Goal: Task Accomplishment & Management: Manage account settings

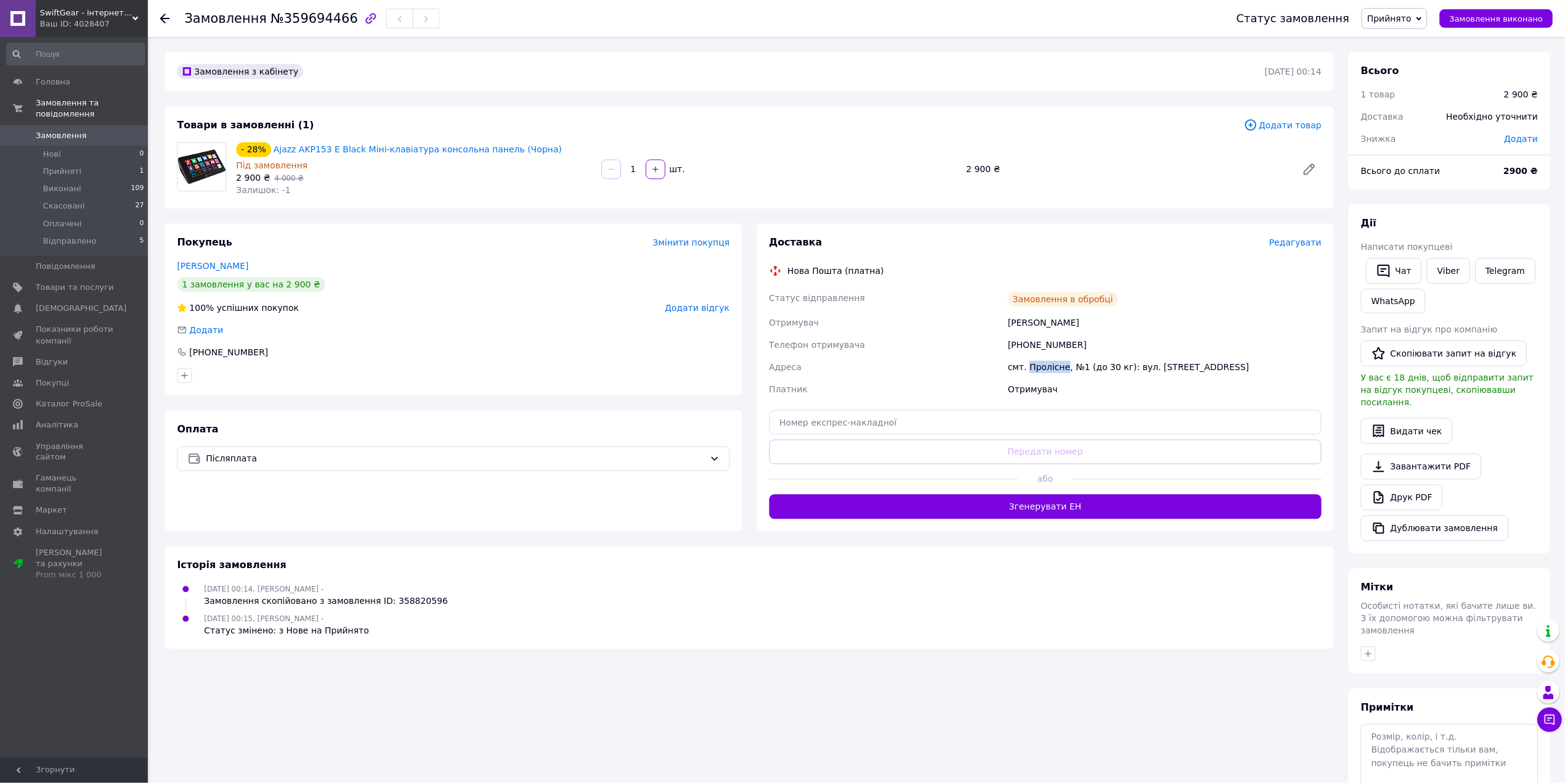
drag, startPoint x: 0, startPoint y: 0, endPoint x: 100, endPoint y: 129, distance: 163.2
click at [100, 130] on span "Замовлення" at bounding box center [75, 135] width 79 height 11
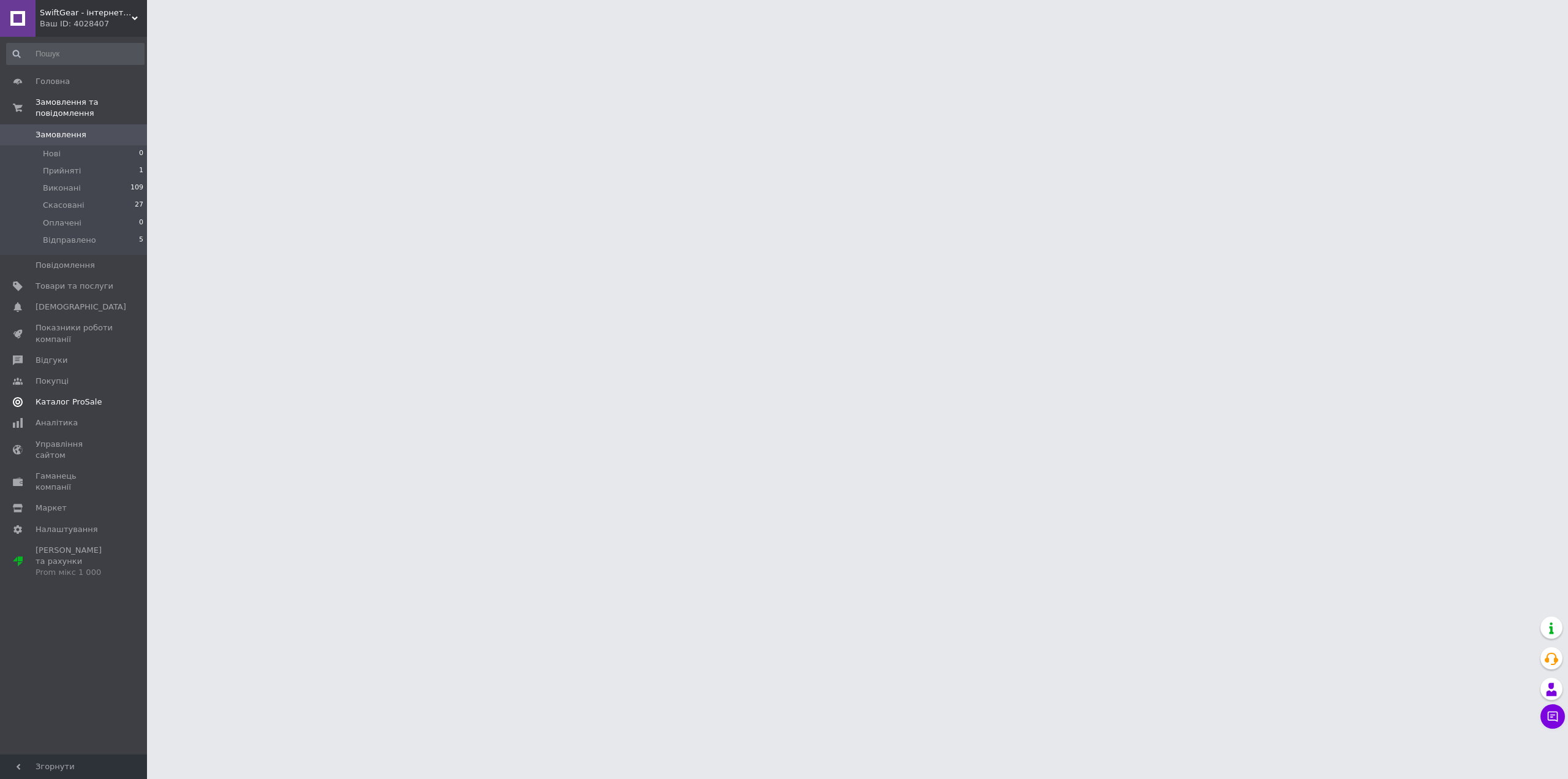
click at [86, 398] on link "Каталог ProSale" at bounding box center [75, 402] width 151 height 21
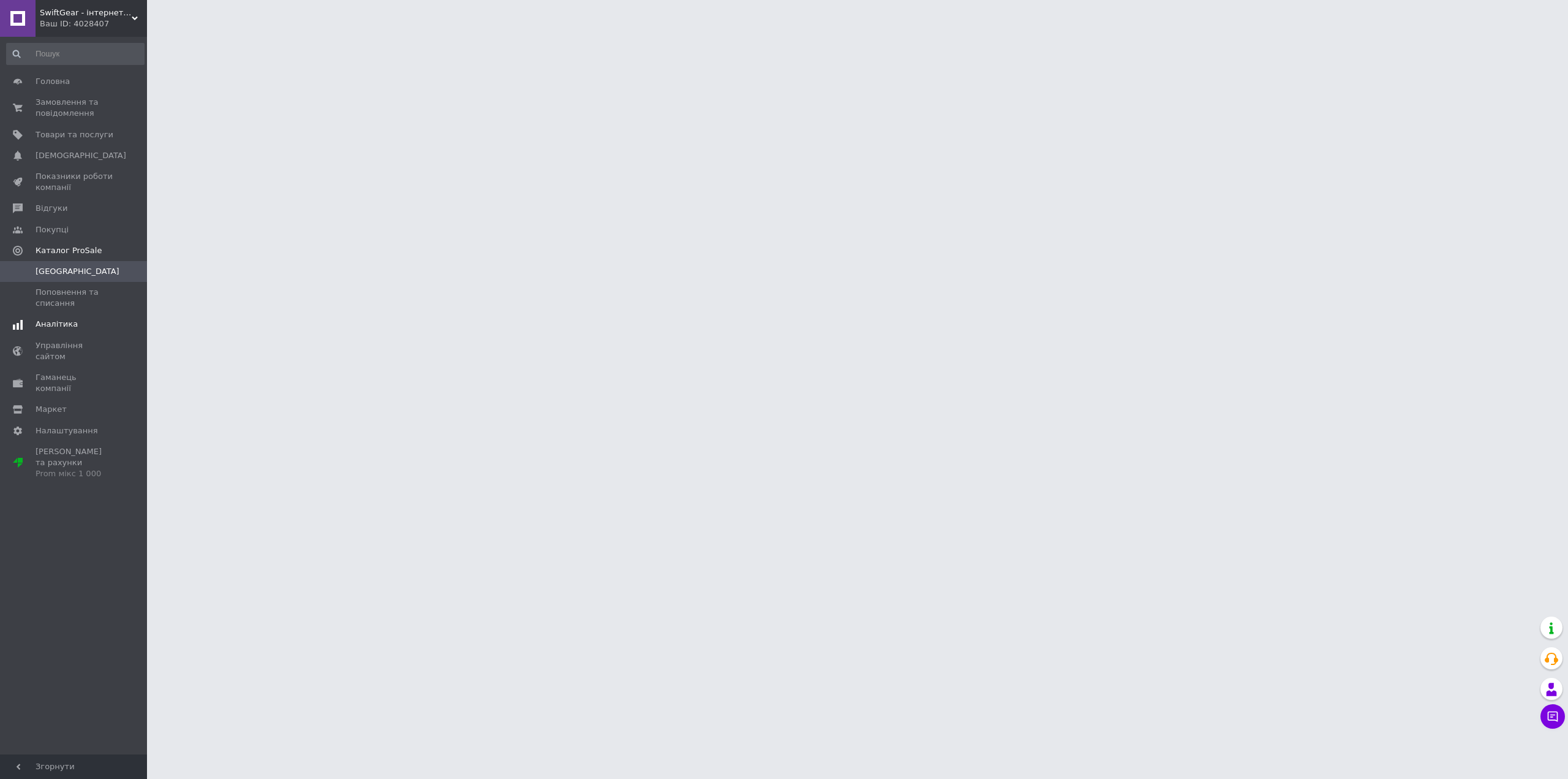
click at [77, 325] on span "Аналітика" at bounding box center [74, 323] width 78 height 11
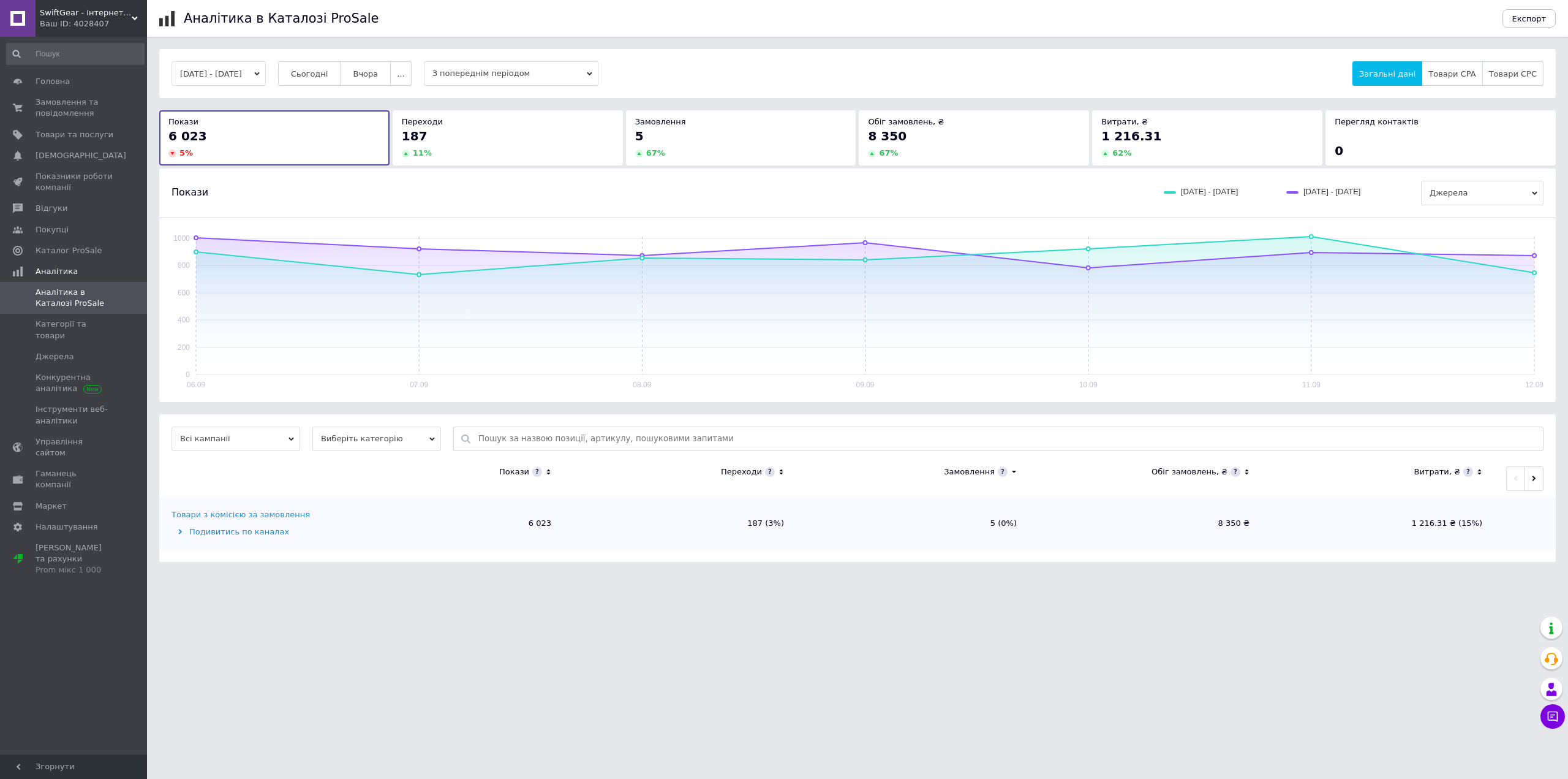
click at [1144, 138] on span "1 216.31" at bounding box center [1131, 136] width 60 height 15
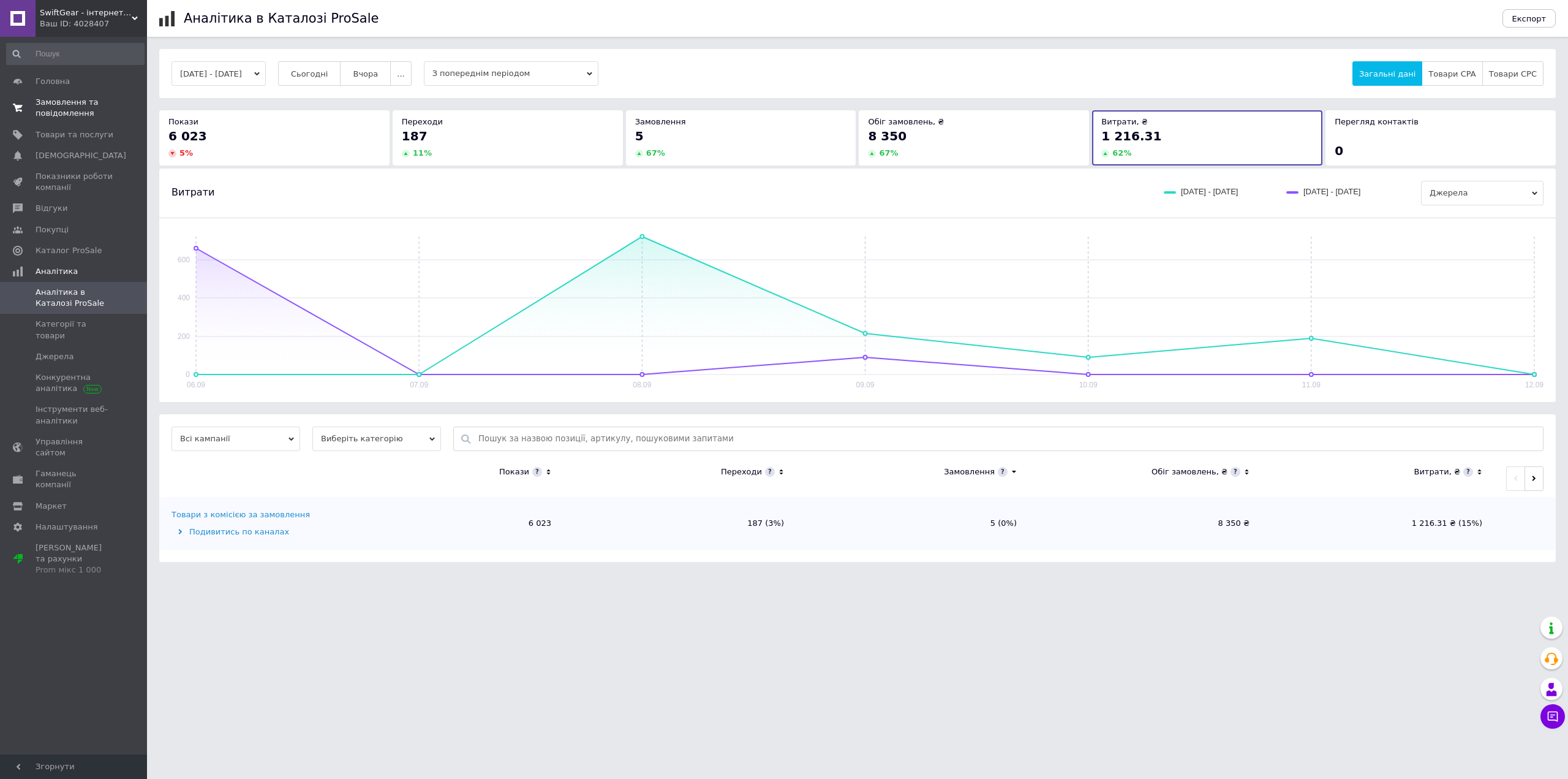
click at [107, 101] on span "Замовлення та повідомлення" at bounding box center [74, 107] width 78 height 22
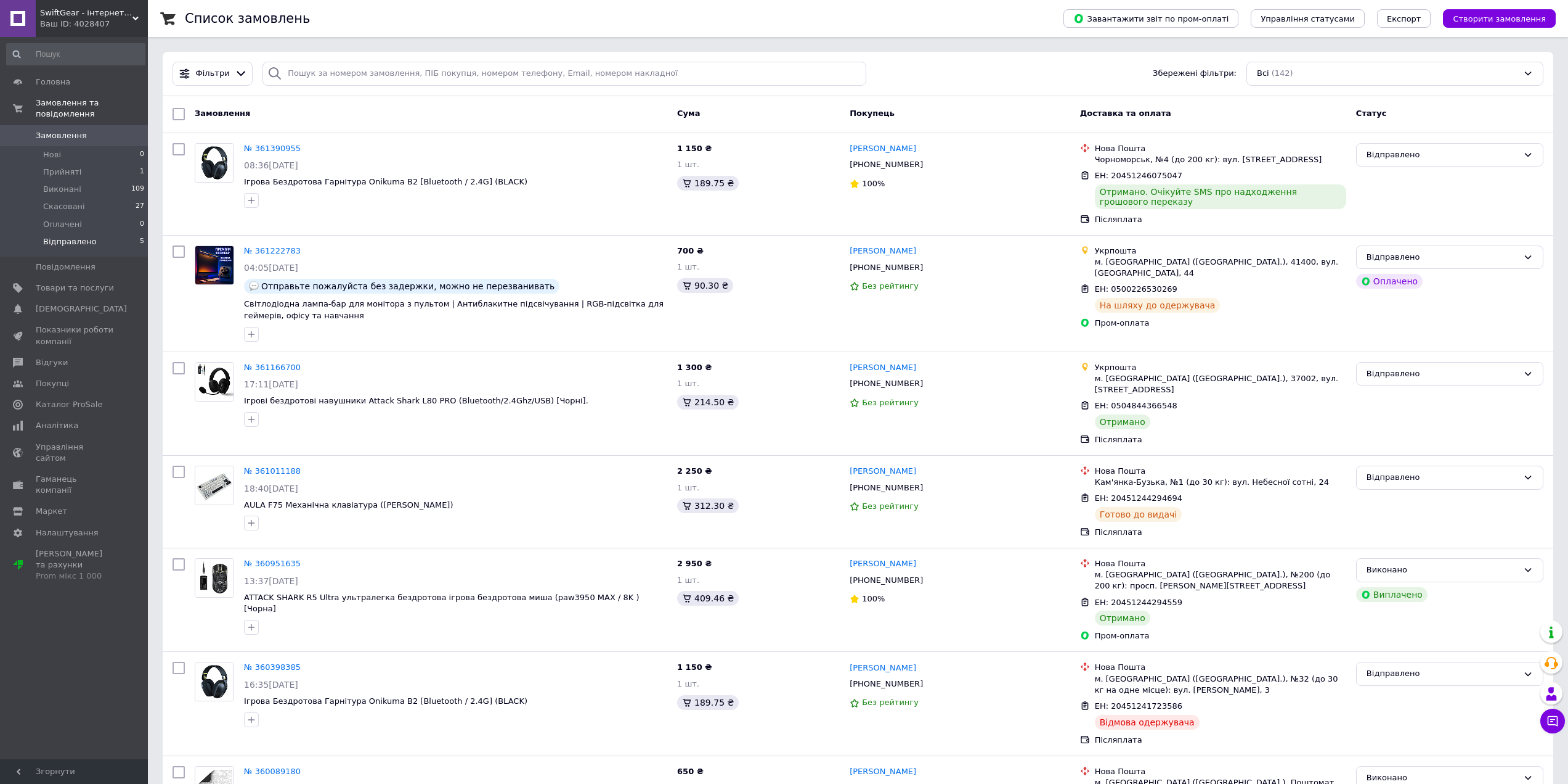
click at [122, 233] on li "Відправлено 5" at bounding box center [75, 245] width 152 height 23
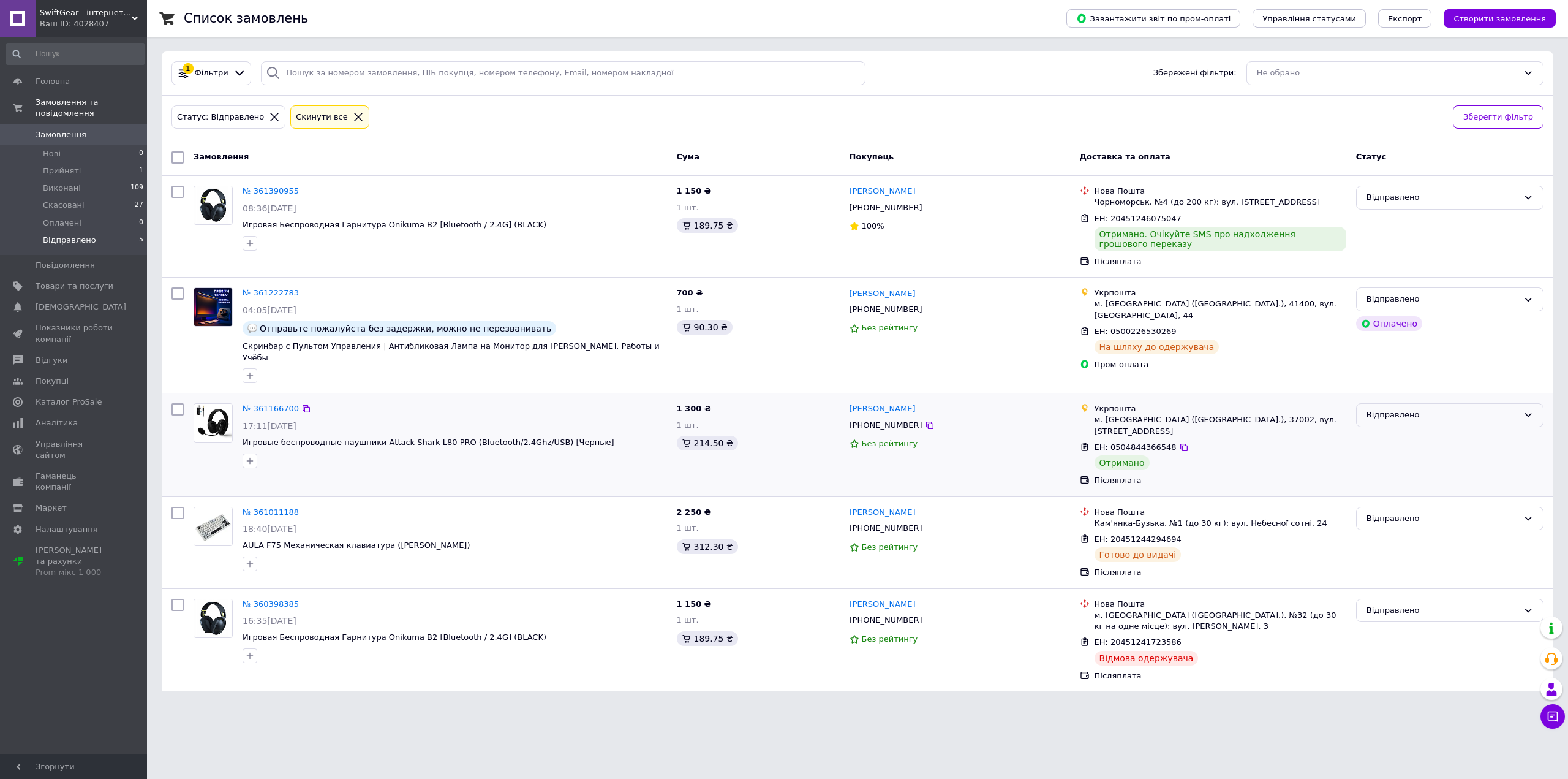
click at [1405, 408] on div "Відправлено" at bounding box center [1442, 414] width 152 height 13
click at [1398, 457] on li "Виконано" at bounding box center [1449, 463] width 186 height 23
click at [1415, 202] on div "Відправлено" at bounding box center [1442, 197] width 152 height 13
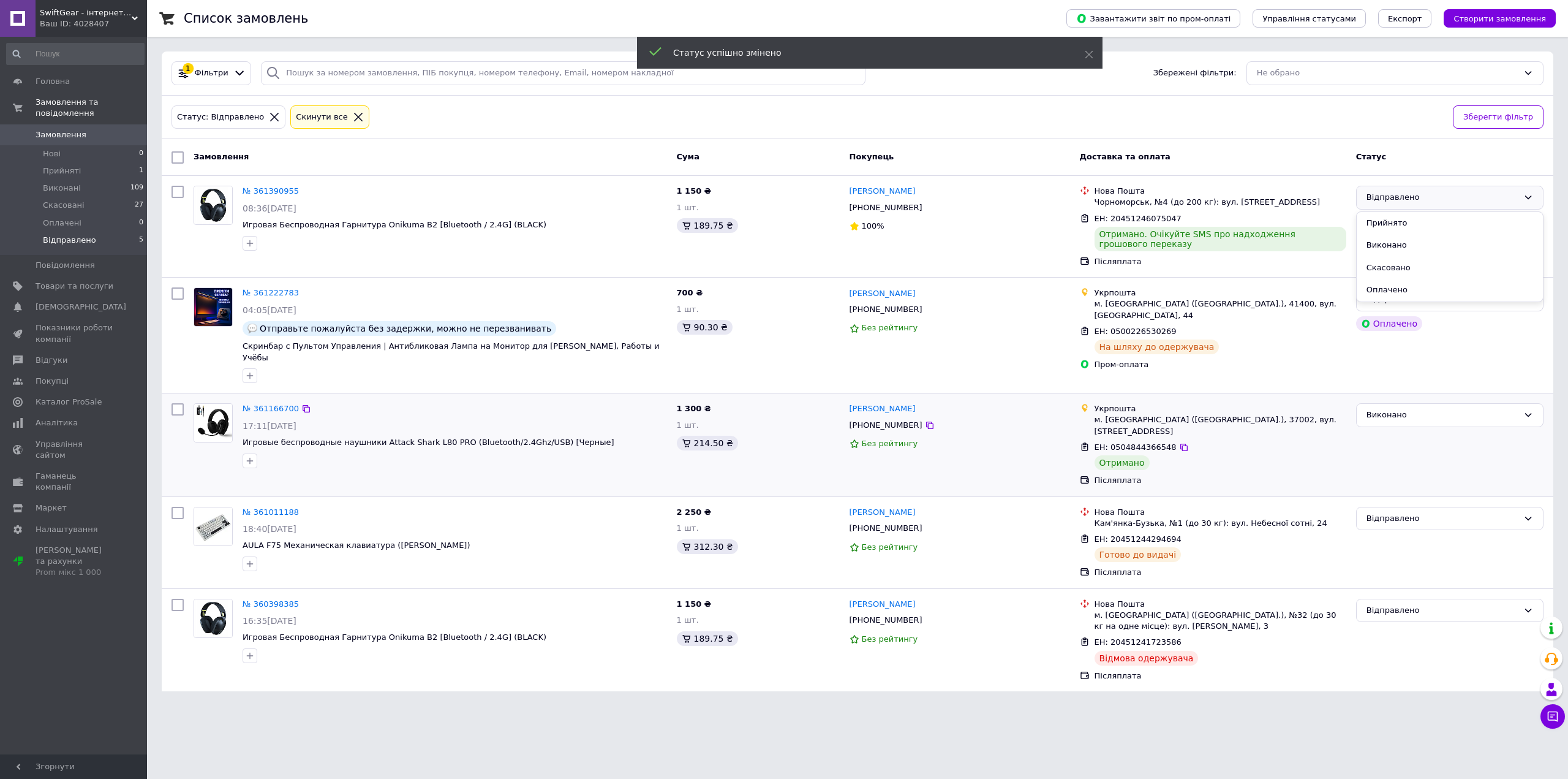
click at [1395, 245] on li "Виконано" at bounding box center [1449, 245] width 186 height 23
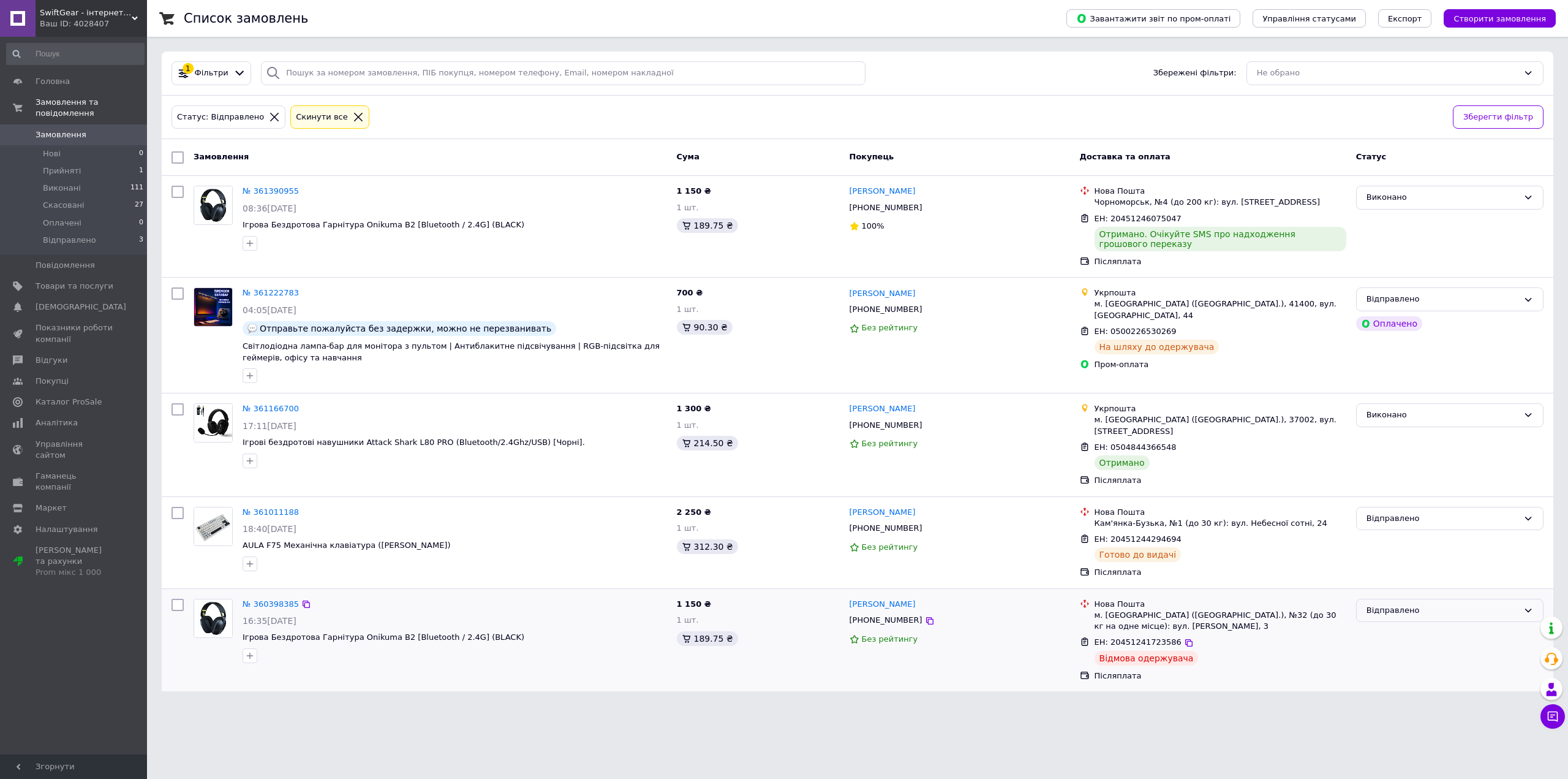
click at [1383, 604] on div "Відправлено" at bounding box center [1442, 610] width 152 height 13
click at [1397, 647] on li "Виконано" at bounding box center [1449, 658] width 186 height 23
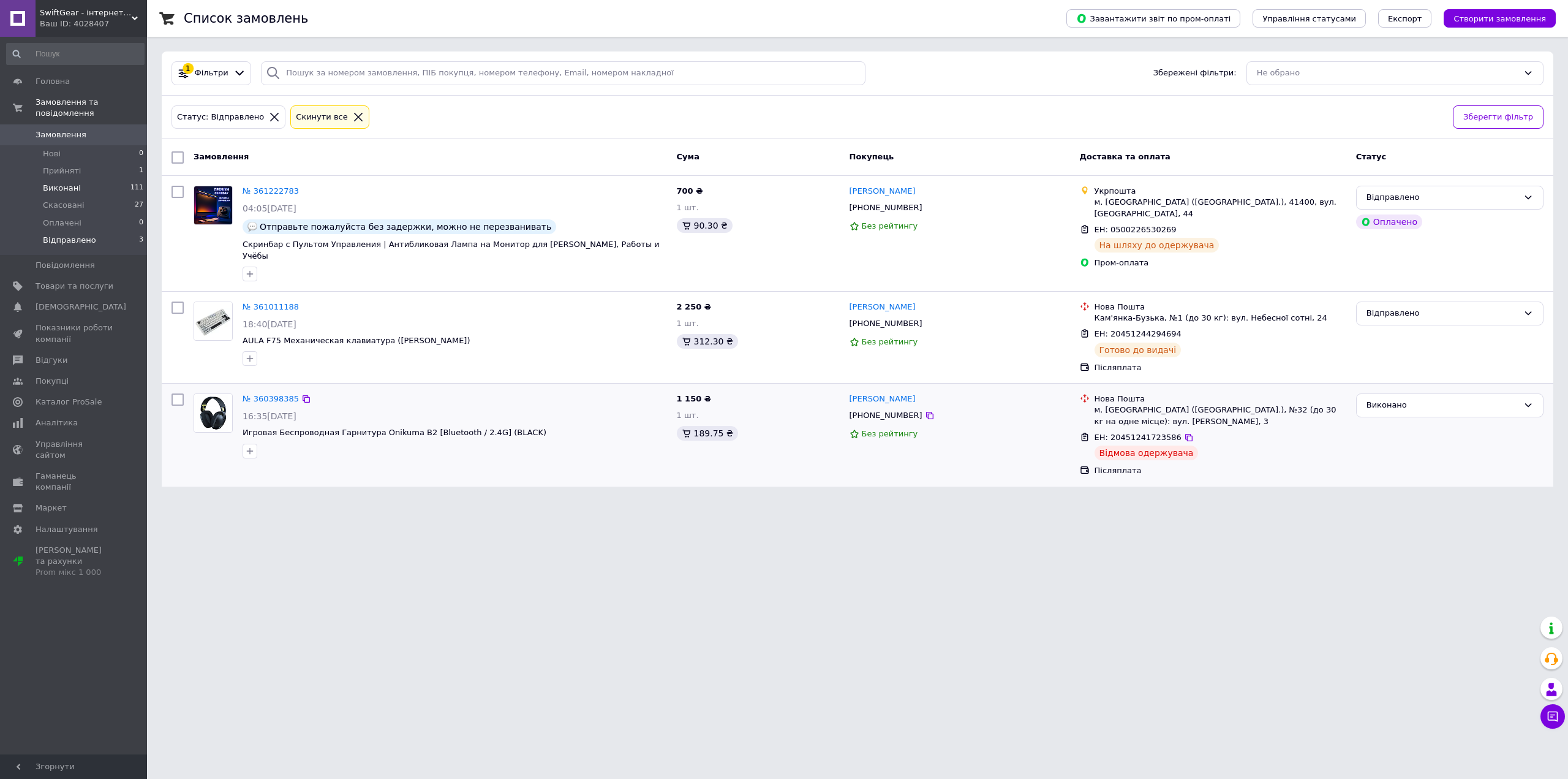
click at [112, 179] on li "Виконані 111" at bounding box center [75, 188] width 151 height 17
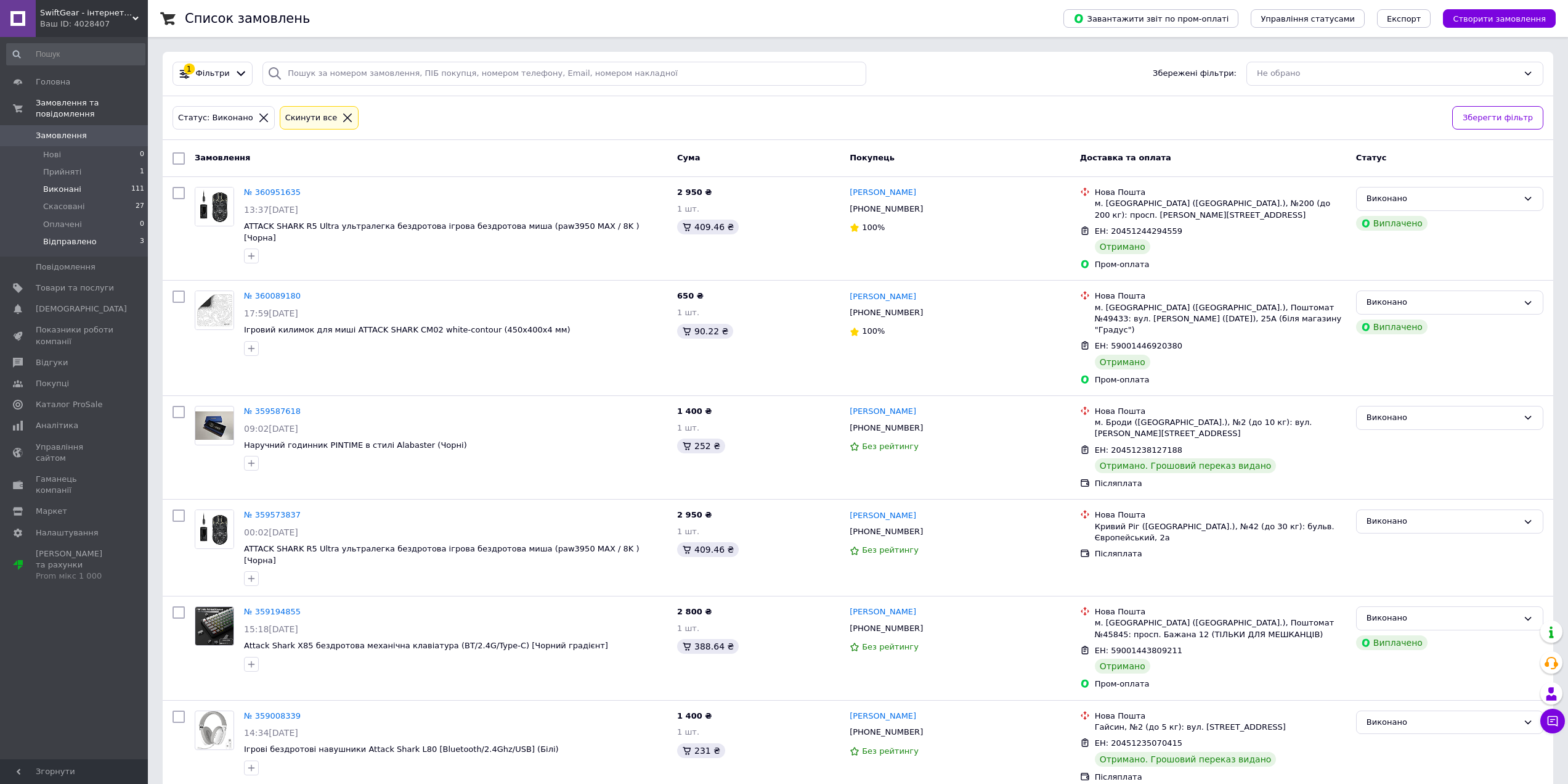
click at [126, 233] on li "Відправлено 3" at bounding box center [75, 245] width 152 height 23
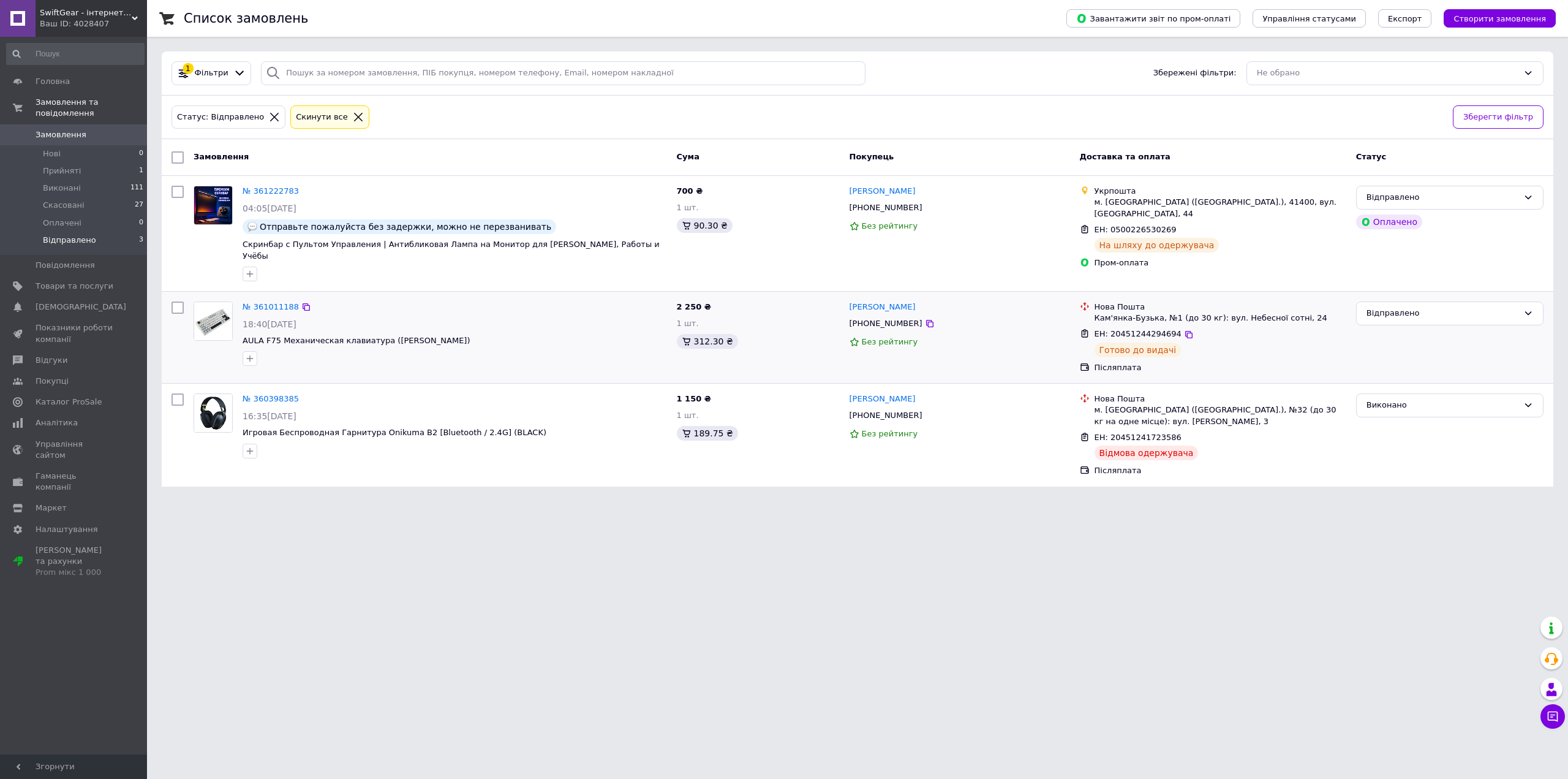
drag, startPoint x: 646, startPoint y: 318, endPoint x: 632, endPoint y: 314, distance: 14.6
click at [103, 182] on li "Виконані 111" at bounding box center [75, 188] width 151 height 17
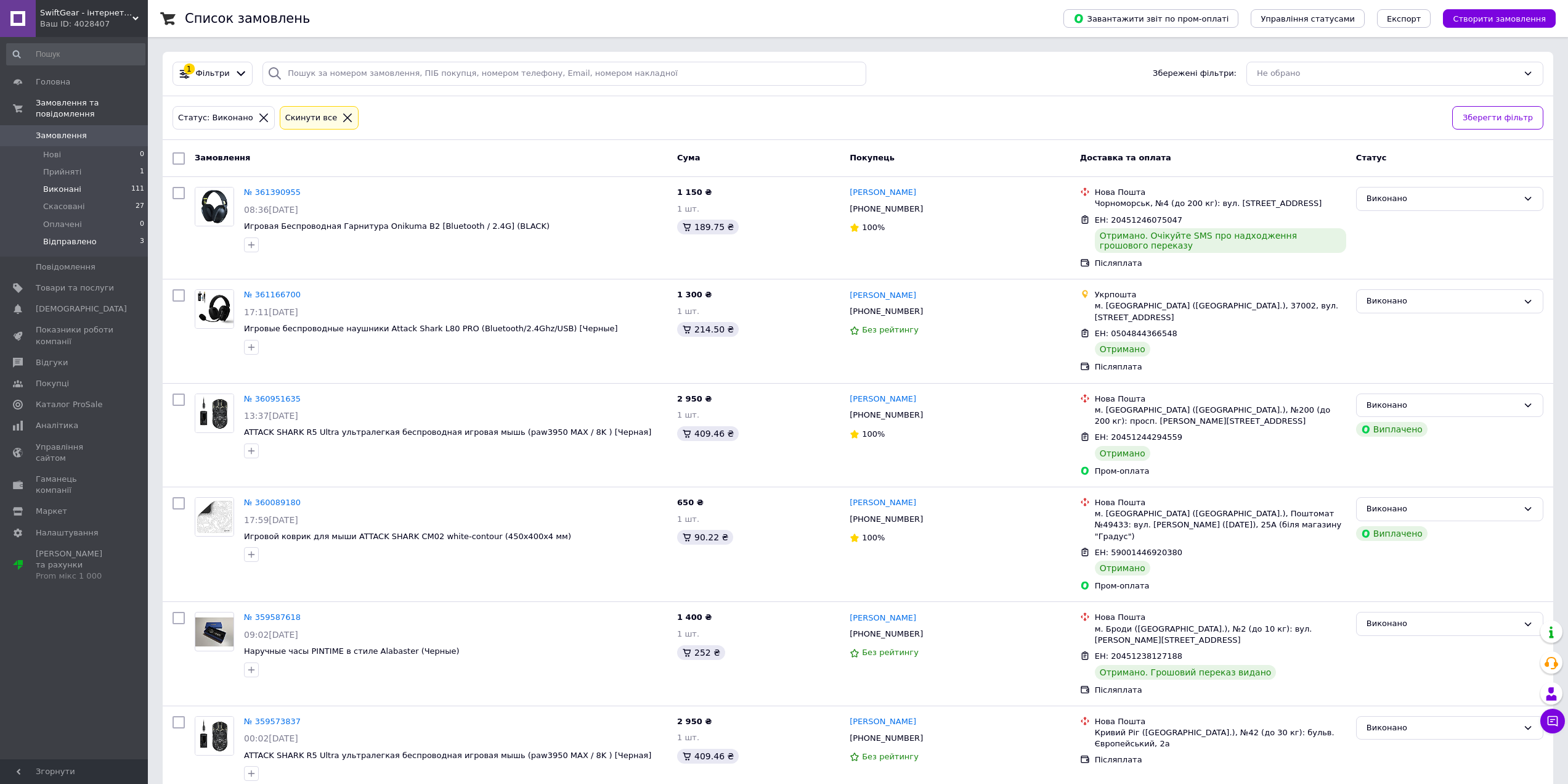
click at [112, 238] on li "Відправлено 3" at bounding box center [75, 245] width 152 height 23
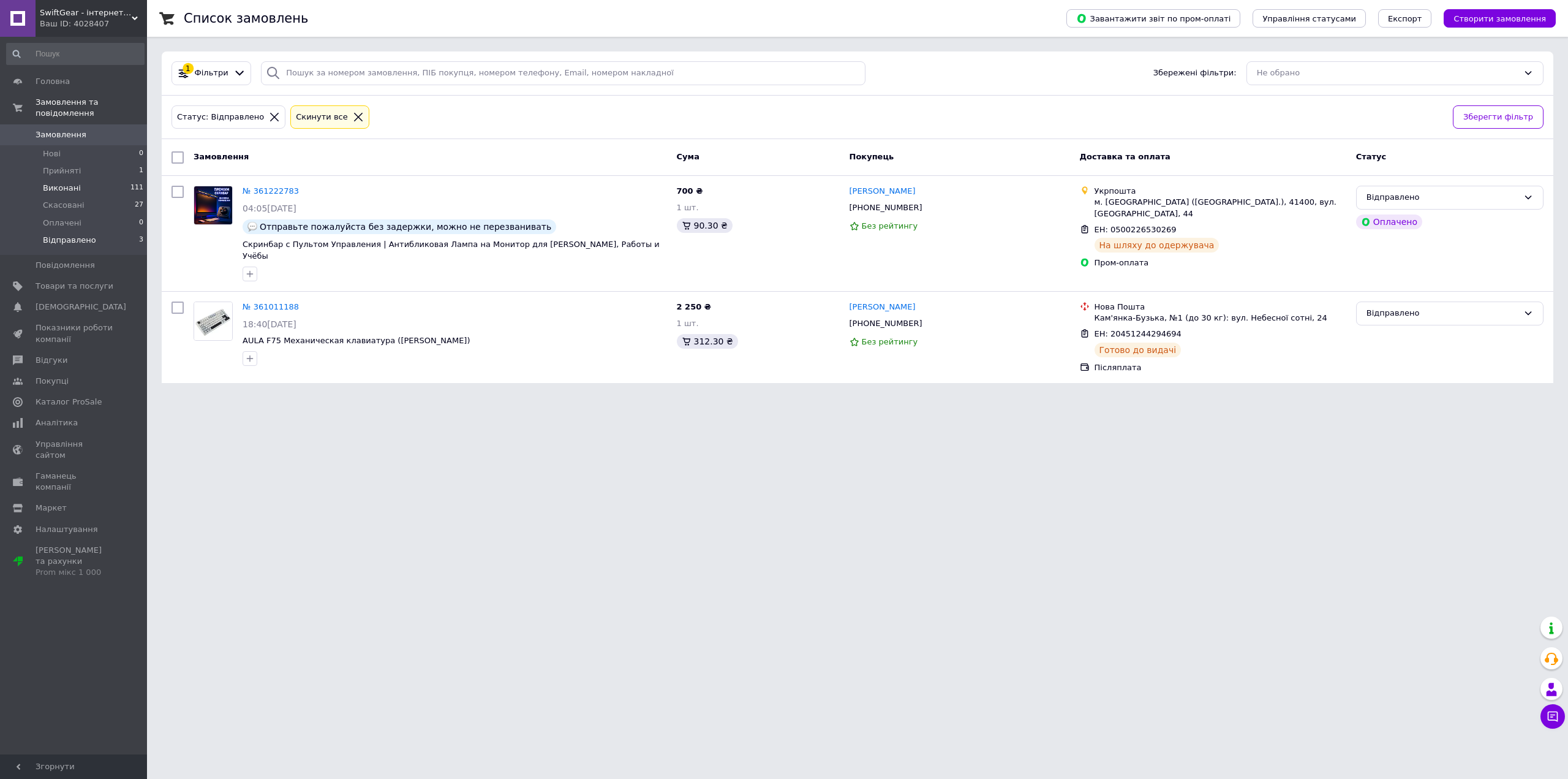
click at [95, 182] on li "Виконані 111" at bounding box center [75, 188] width 151 height 17
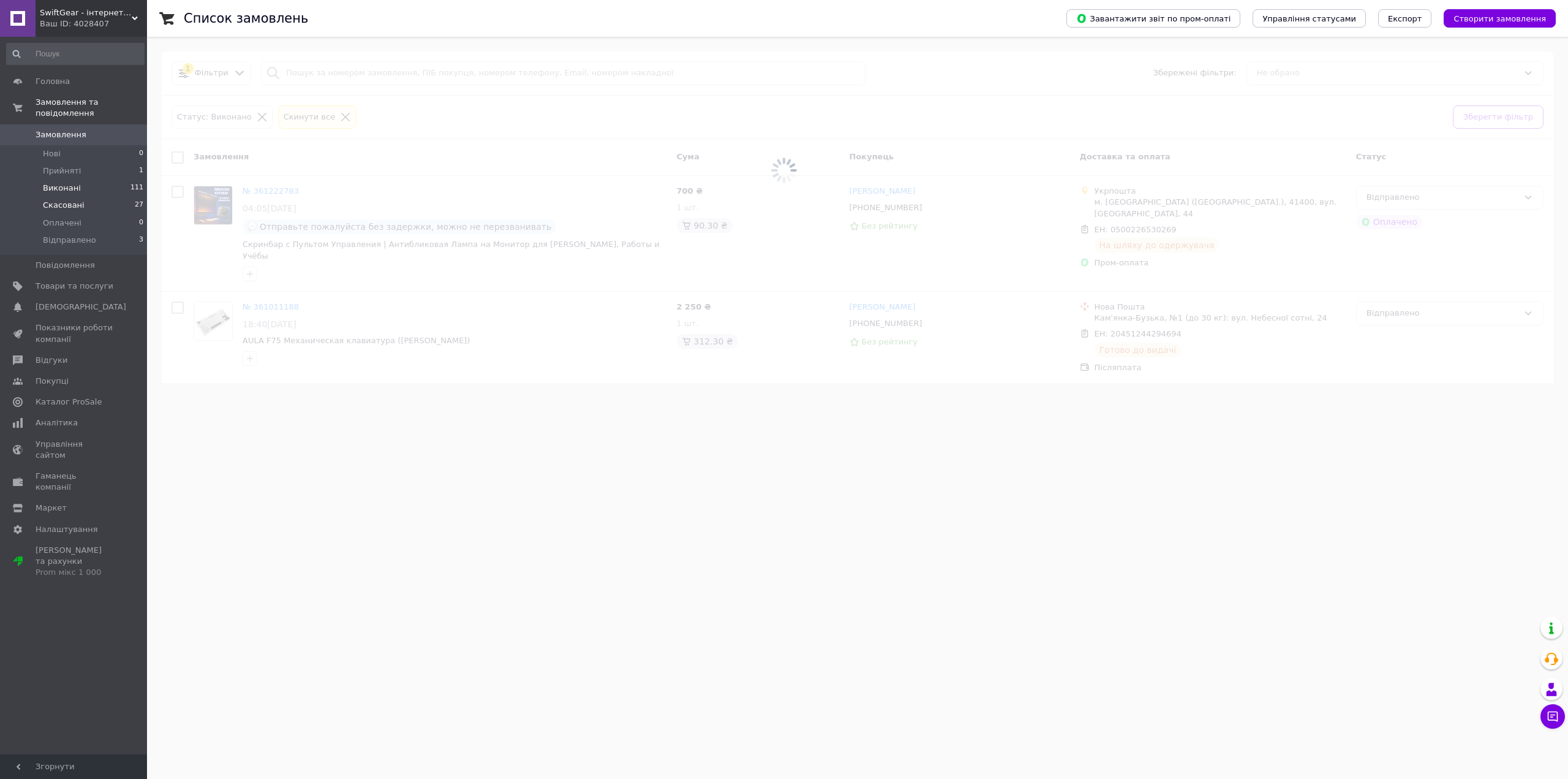
click at [96, 198] on li "Скасовані 27" at bounding box center [75, 205] width 151 height 17
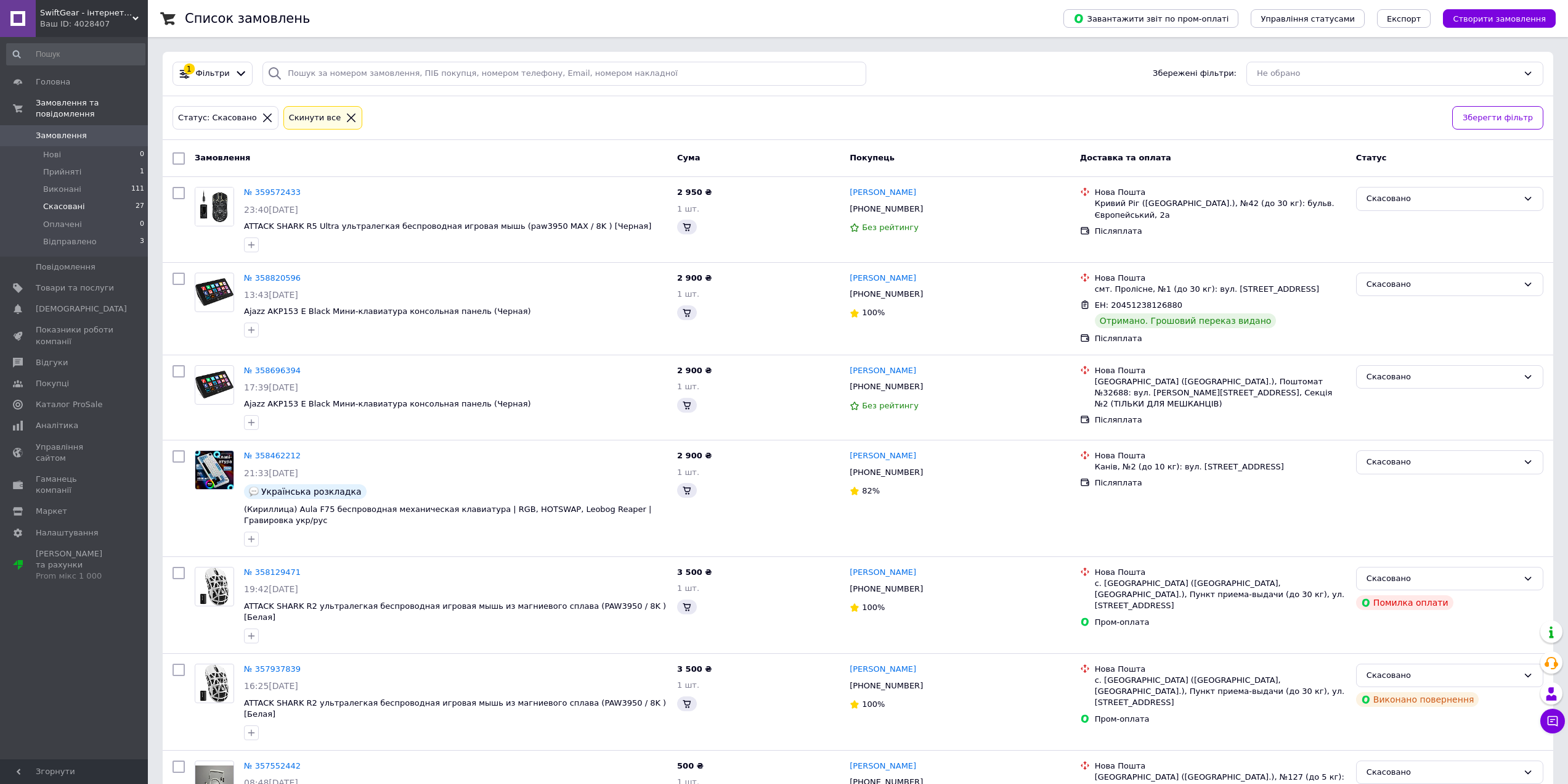
click at [88, 202] on li "Скасовані 27" at bounding box center [75, 206] width 152 height 17
click at [88, 181] on li "Виконані 111" at bounding box center [75, 189] width 152 height 17
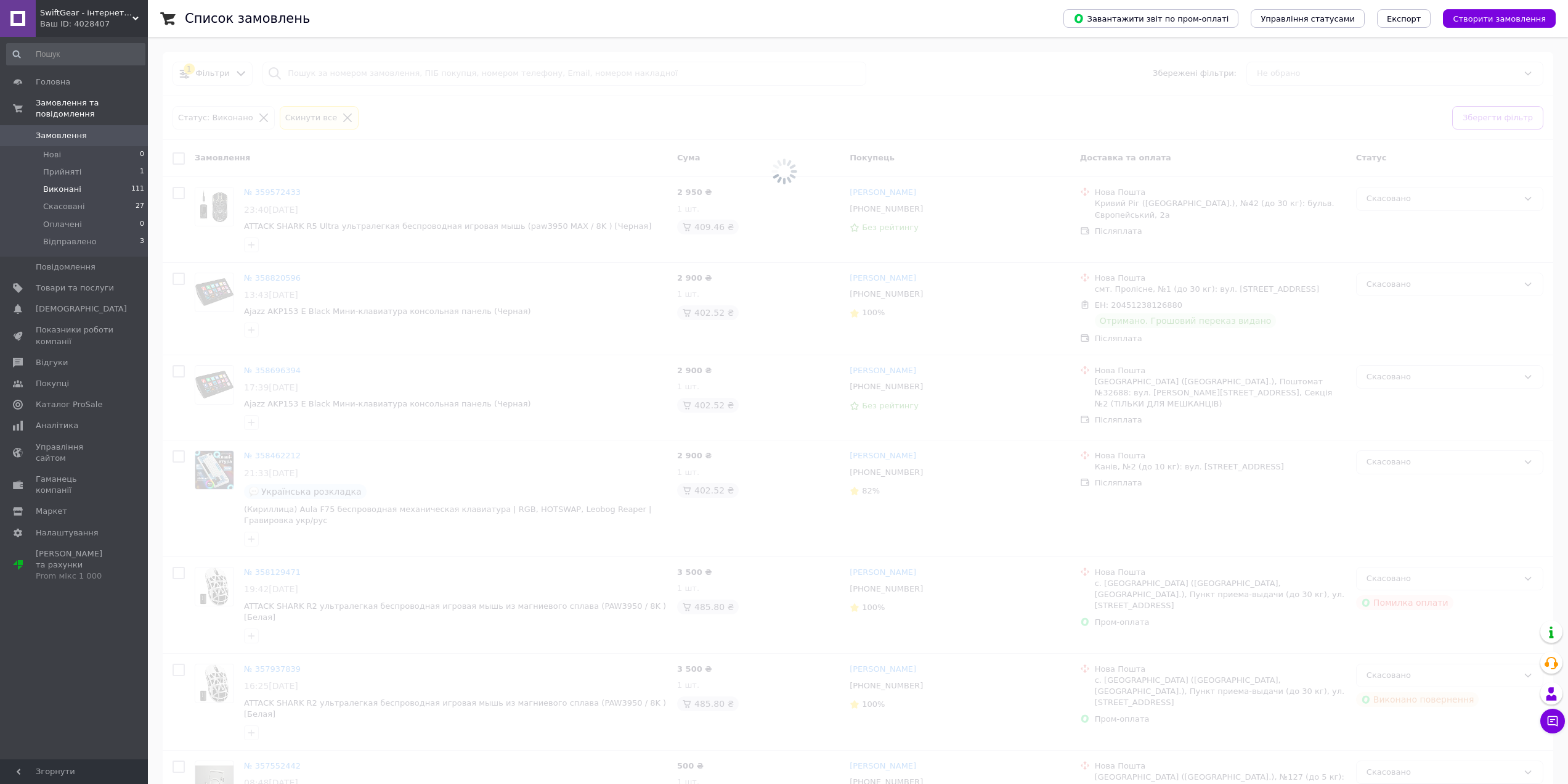
click at [80, 130] on span "Замовлення" at bounding box center [61, 135] width 51 height 11
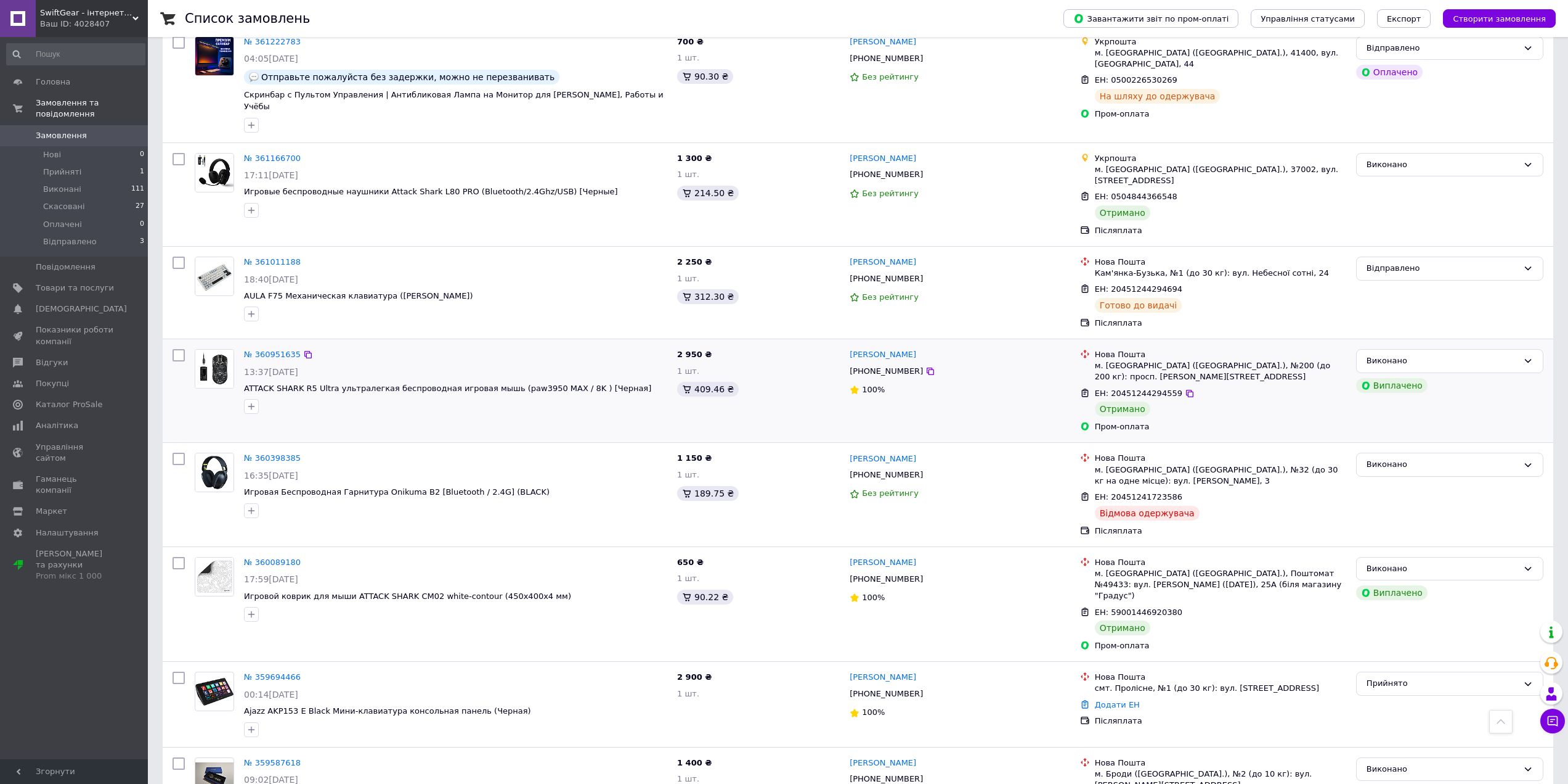
scroll to position [185, 0]
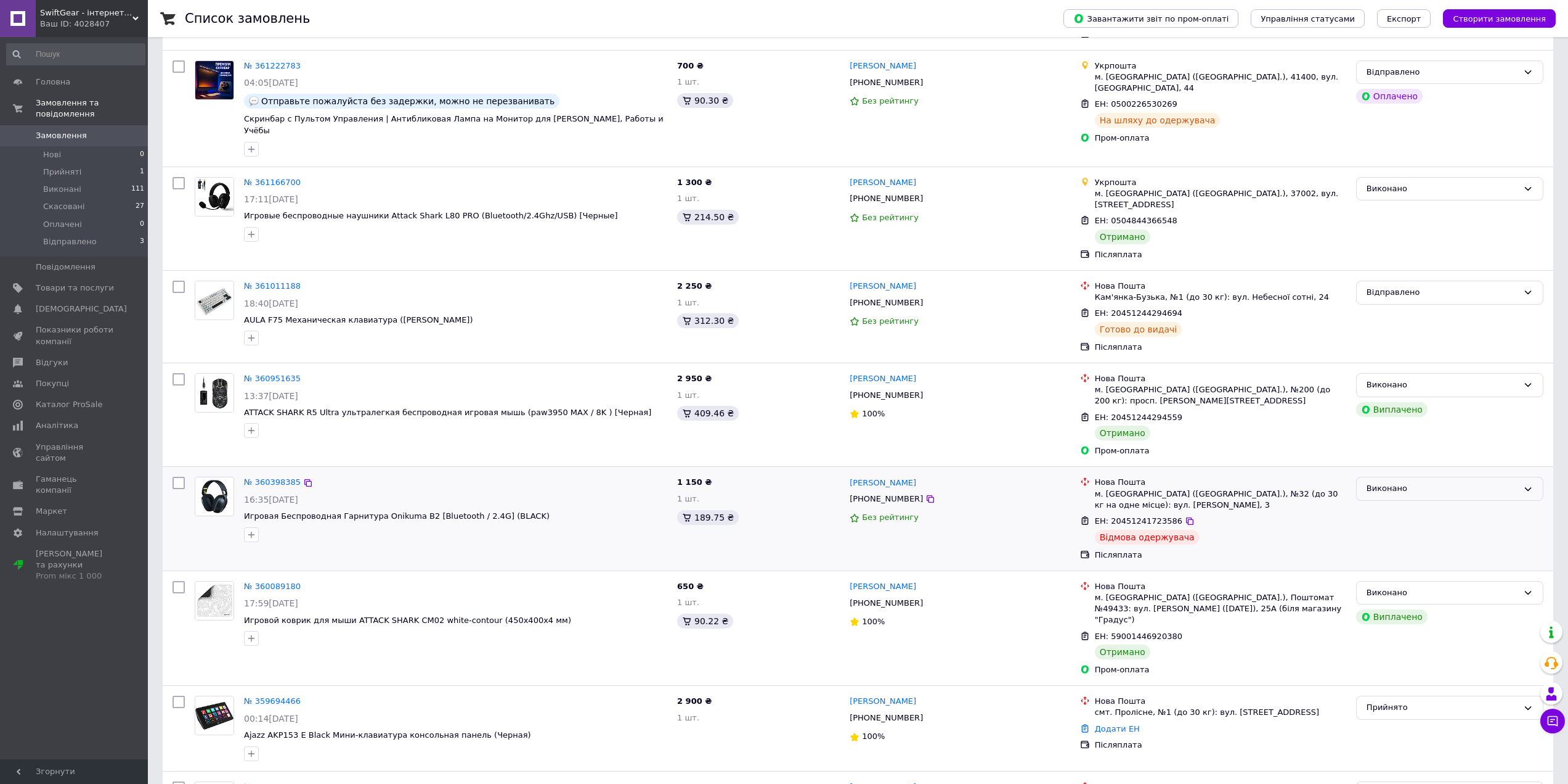
click at [1410, 477] on div "Виконано" at bounding box center [1450, 489] width 187 height 24
click at [1400, 526] on li "Скасовано" at bounding box center [1449, 537] width 186 height 23
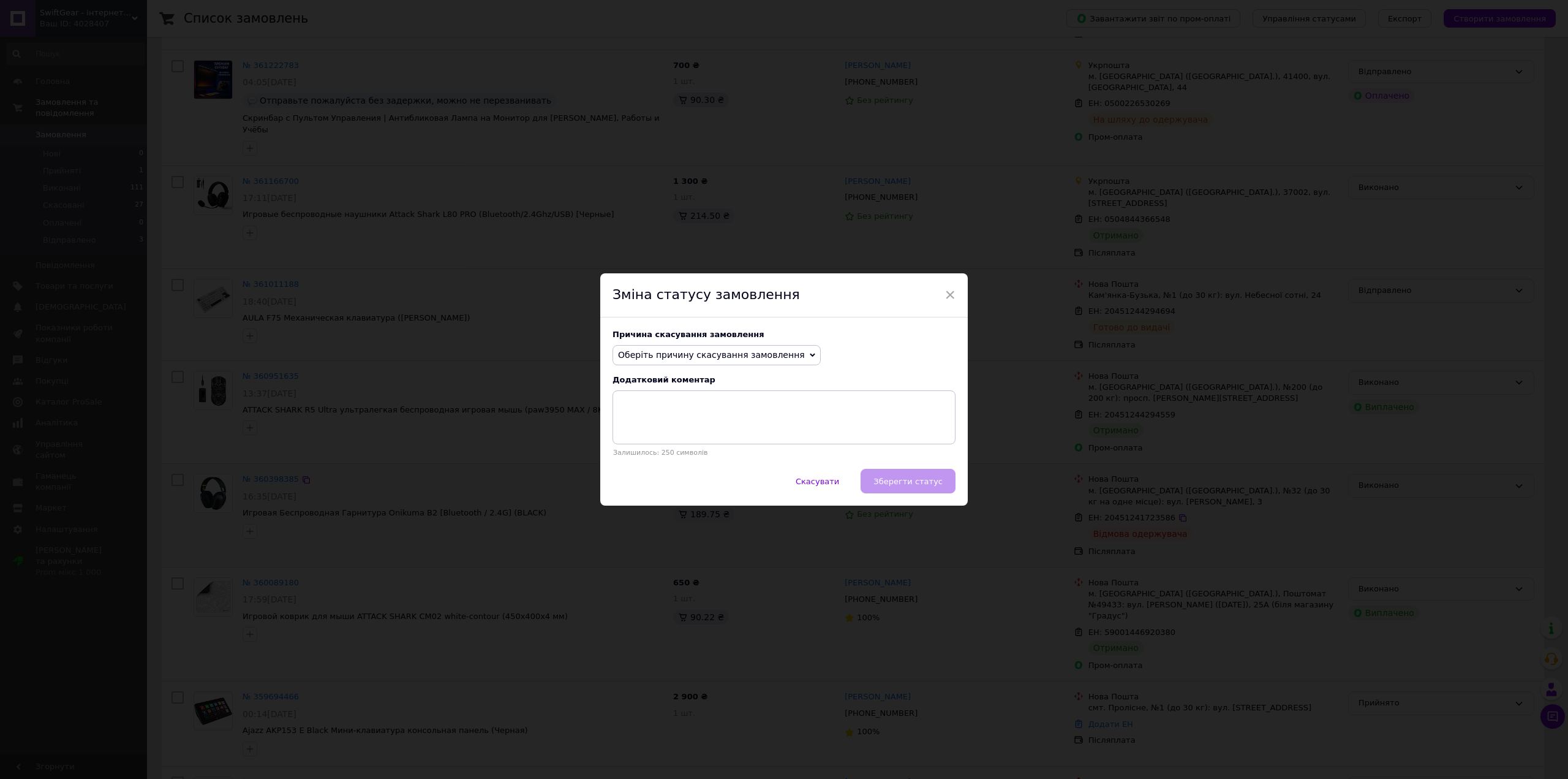
click at [740, 369] on div "Причина скасування замовлення Оберіть причину скасування замовлення Немає в ная…" at bounding box center [784, 393] width 368 height 152
click at [738, 363] on span "Оберіть причину скасування замовлення" at bounding box center [716, 356] width 209 height 21
click at [690, 418] on li "Оплата не надійшла" at bounding box center [716, 413] width 207 height 17
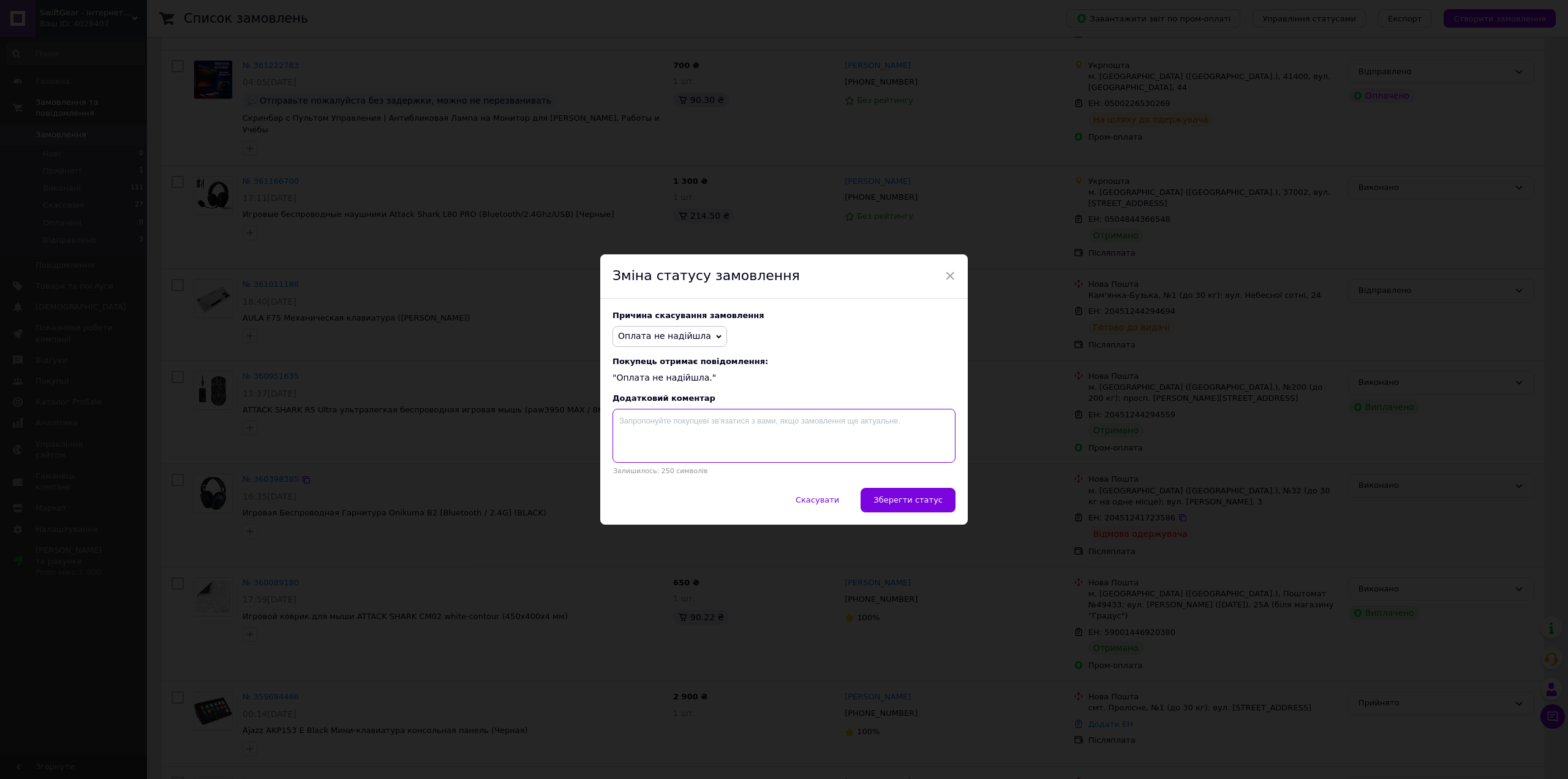
drag, startPoint x: 701, startPoint y: 423, endPoint x: 785, endPoint y: 442, distance: 86.1
click at [702, 423] on textarea at bounding box center [783, 435] width 343 height 54
click at [916, 498] on span "Зберегти статус" at bounding box center [908, 500] width 69 height 9
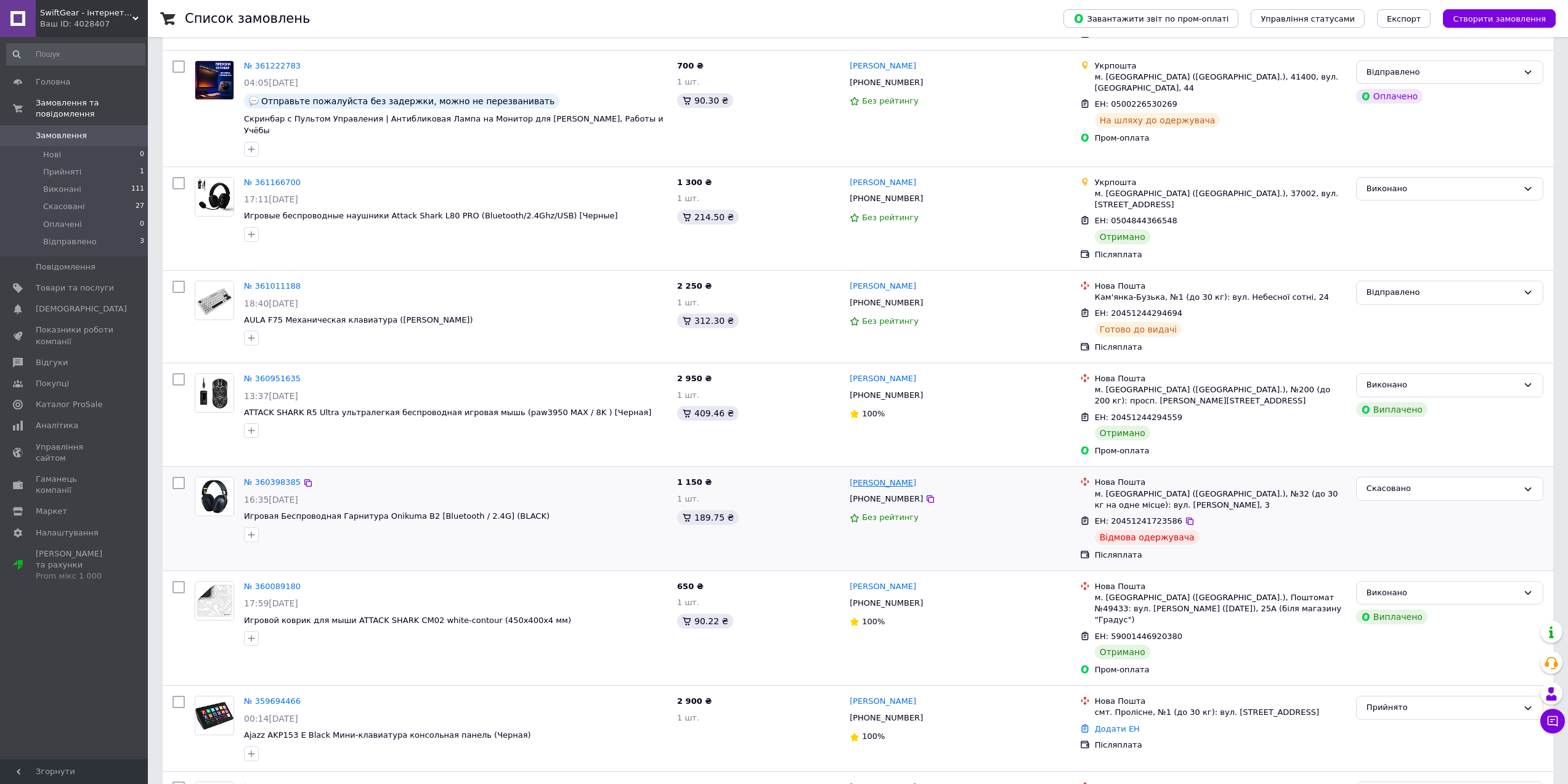
click at [887, 477] on link "[PERSON_NAME]" at bounding box center [883, 483] width 66 height 12
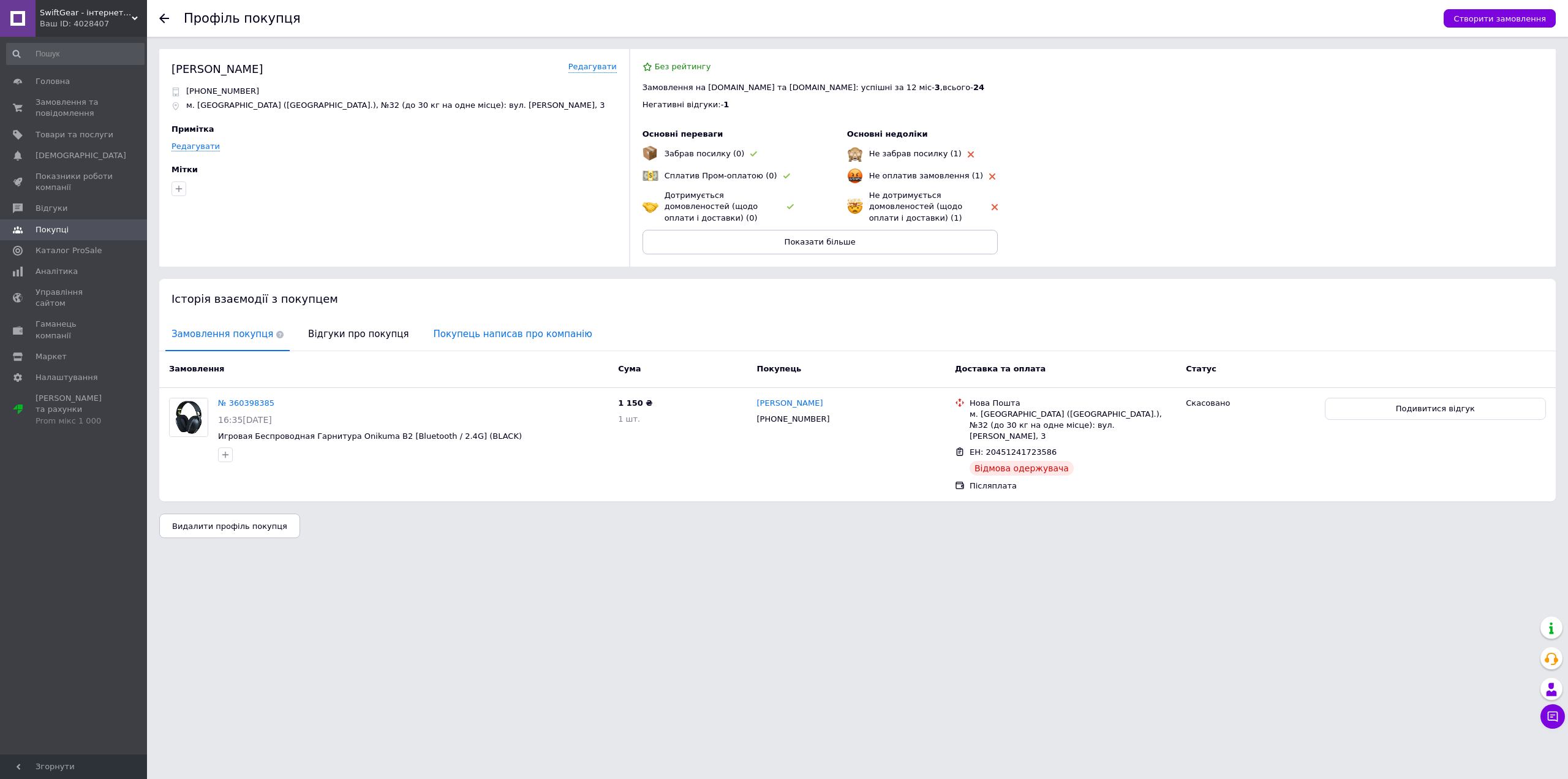
click at [545, 325] on span "Покупець написав про компанію" at bounding box center [513, 334] width 171 height 32
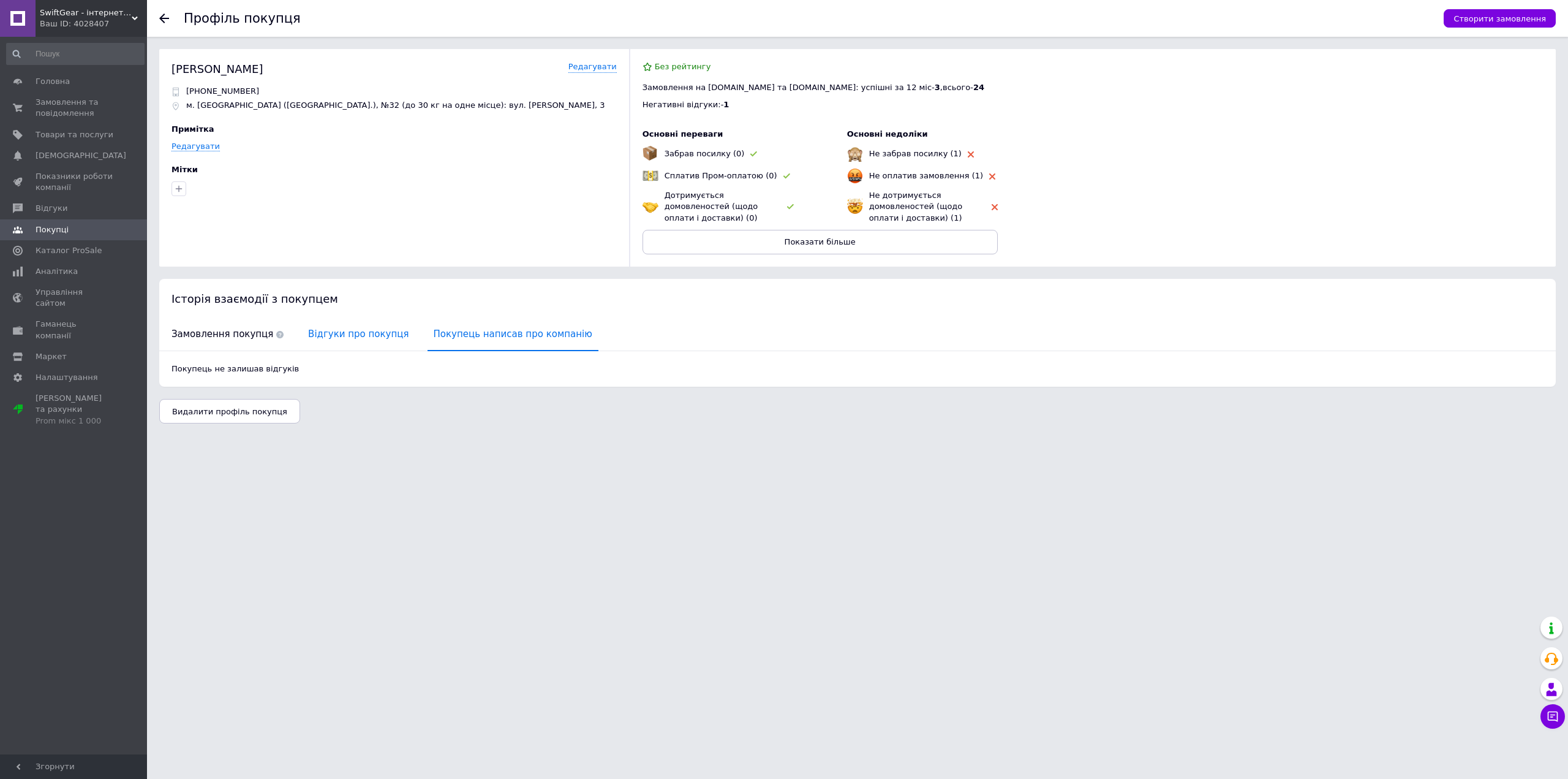
click at [355, 338] on span "Відгуки про покупця" at bounding box center [358, 334] width 113 height 32
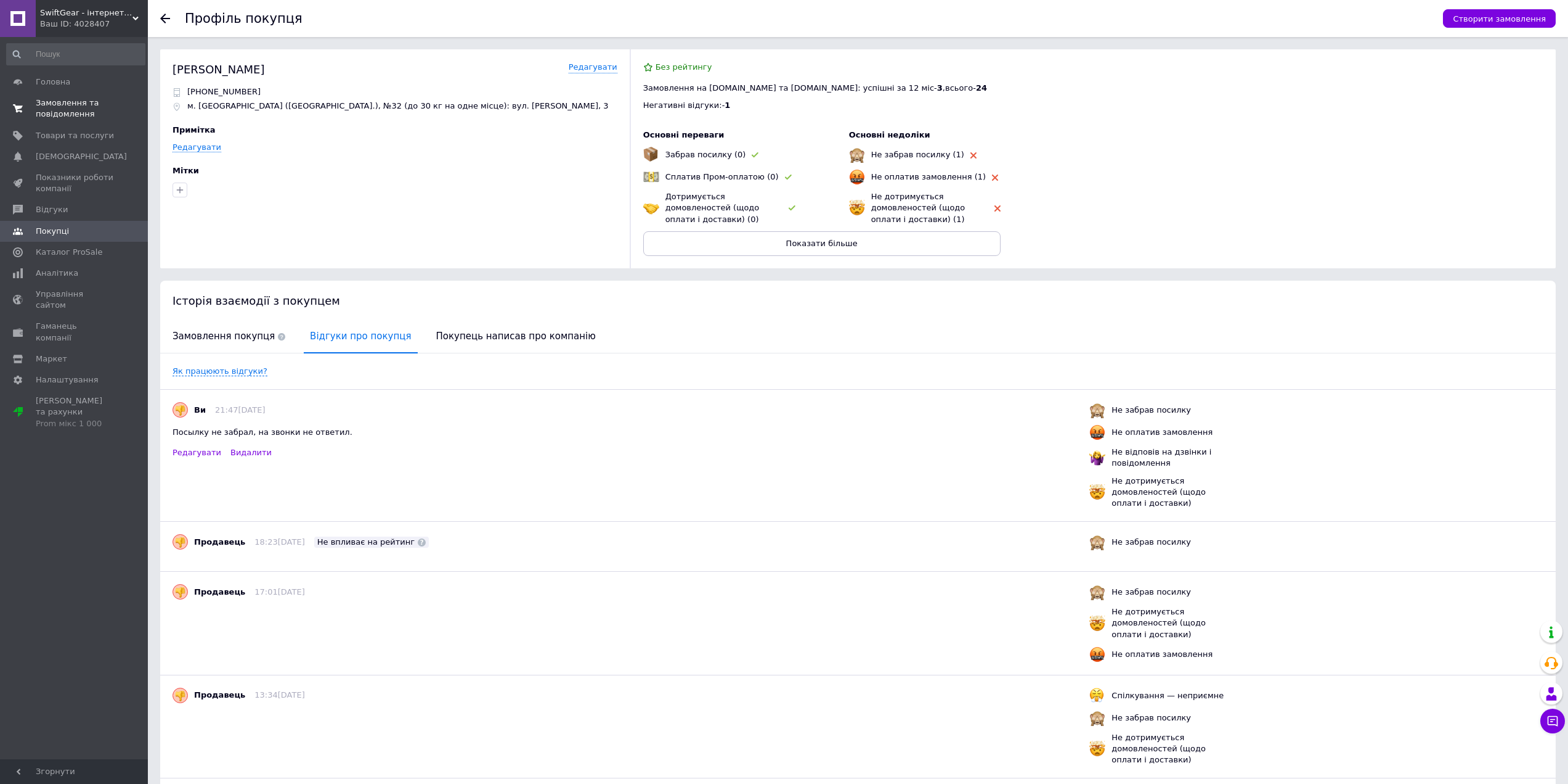
click at [69, 94] on link "Замовлення та повідомлення 0 0" at bounding box center [75, 108] width 152 height 32
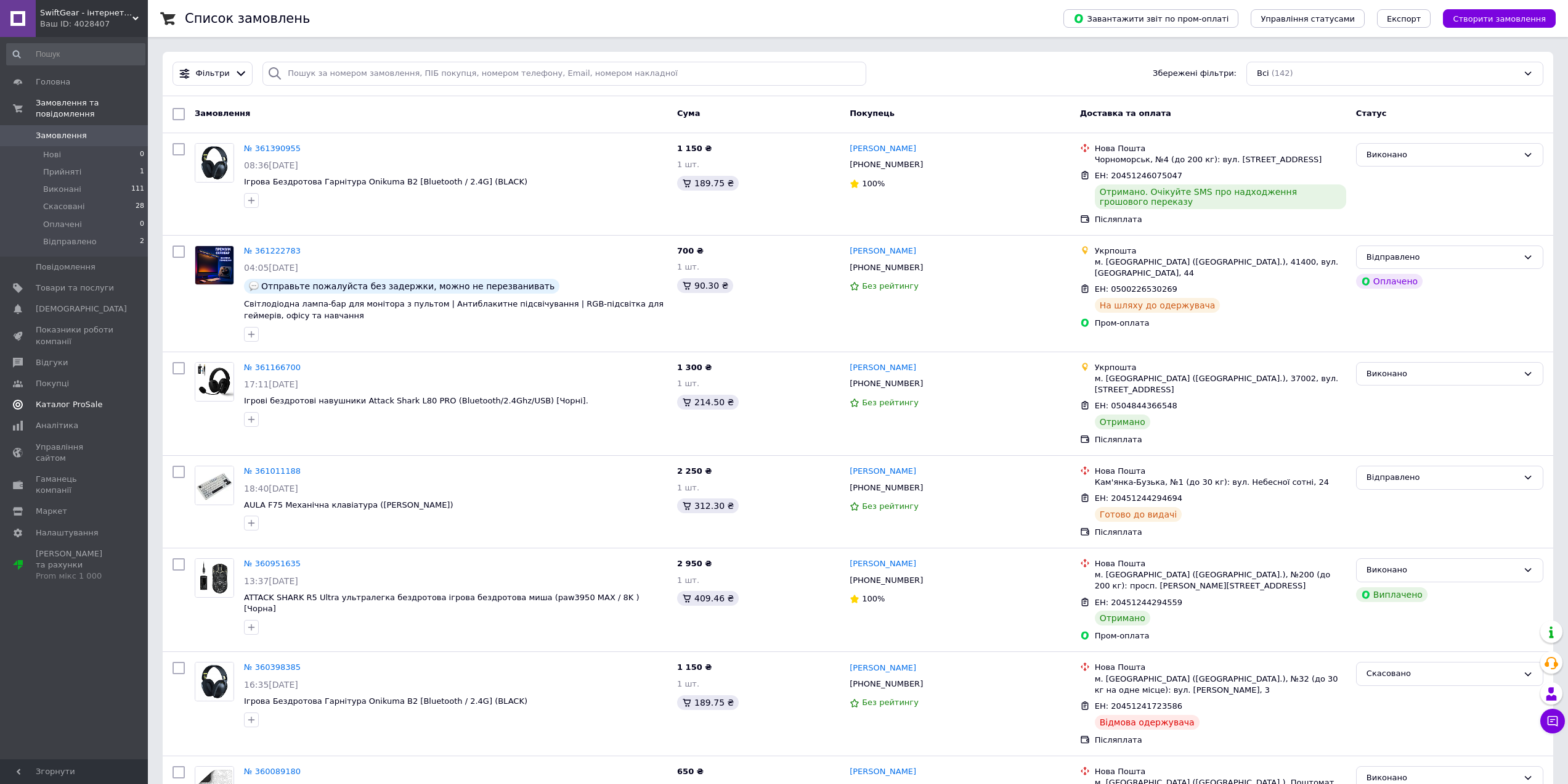
click at [82, 394] on link "Каталог ProSale" at bounding box center [75, 405] width 152 height 21
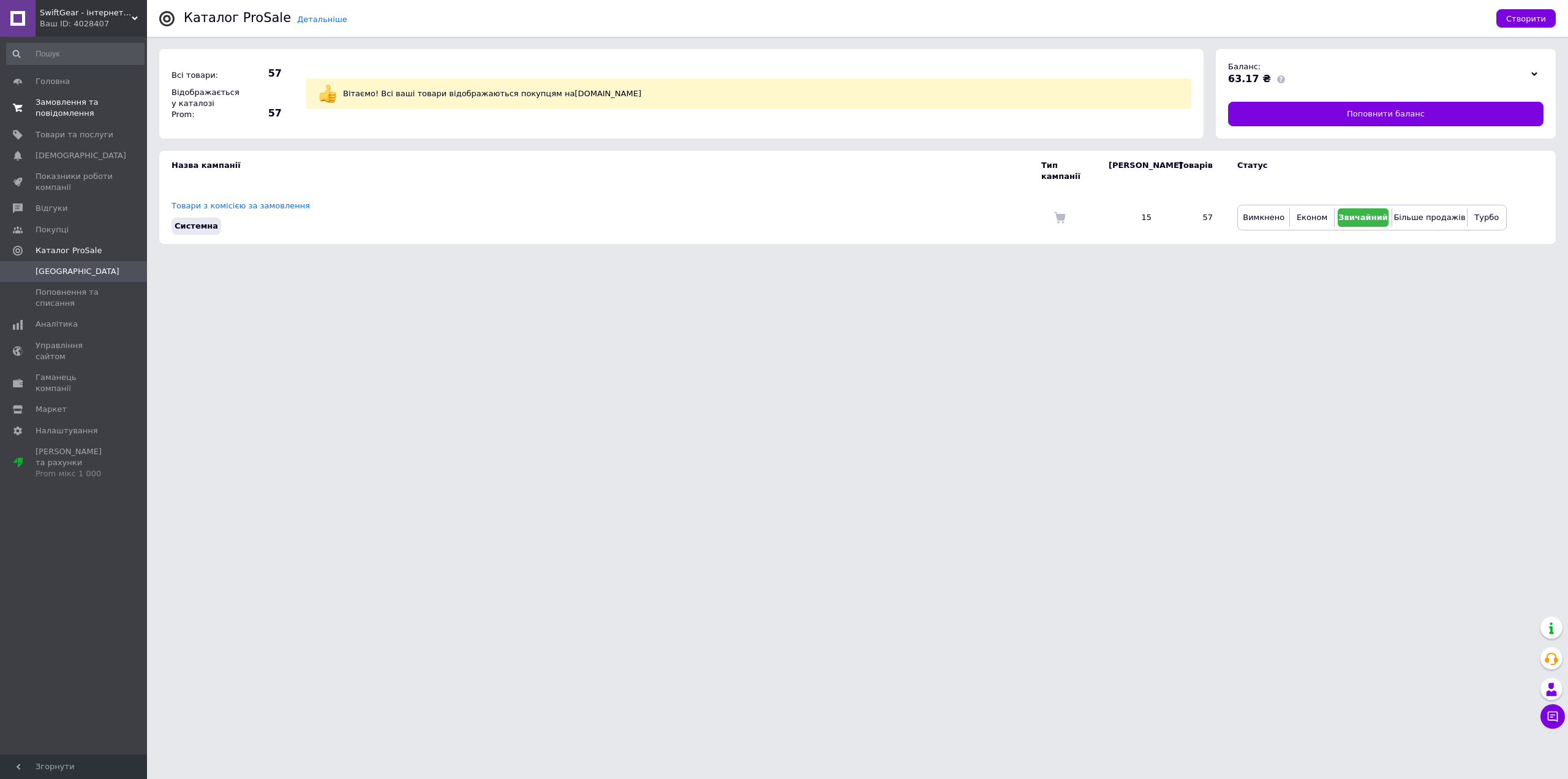
click at [106, 110] on span "Замовлення та повідомлення" at bounding box center [74, 107] width 78 height 22
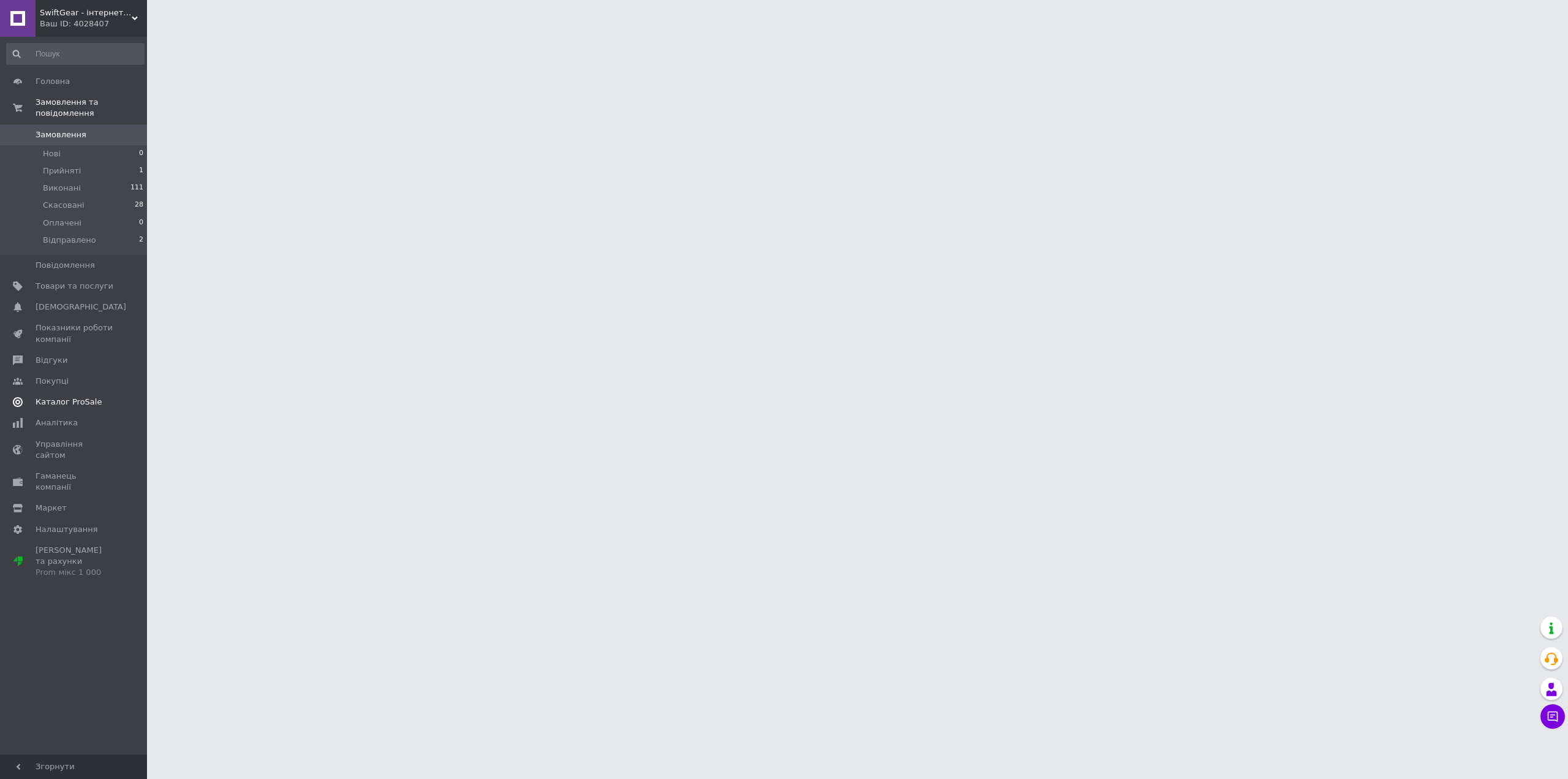
click at [122, 392] on link "Каталог ProSale" at bounding box center [75, 402] width 151 height 21
